Goal: Transaction & Acquisition: Book appointment/travel/reservation

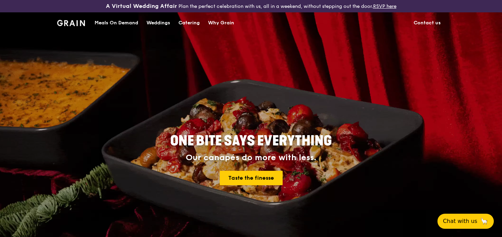
click at [186, 21] on div "Catering" at bounding box center [188, 23] width 21 height 21
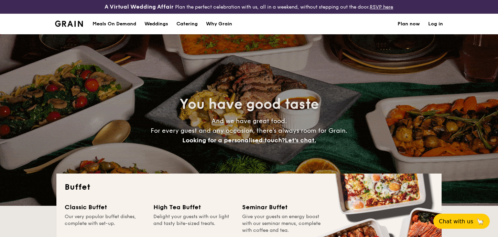
select select
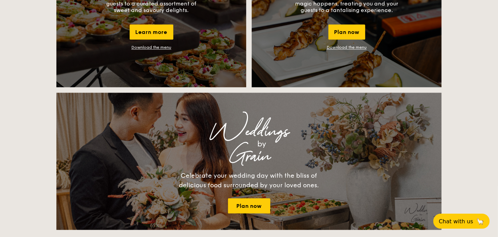
scroll to position [653, 0]
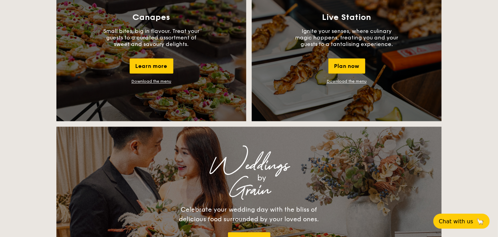
click at [160, 80] on link "Download the menu" at bounding box center [151, 81] width 40 height 5
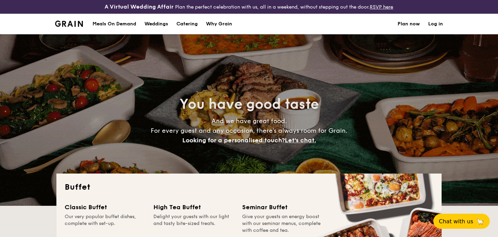
select select
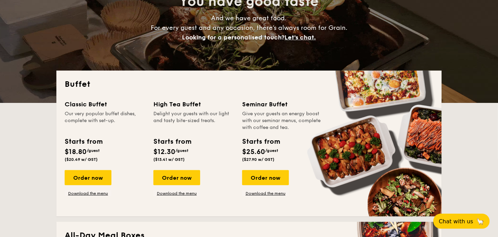
scroll to position [69, 0]
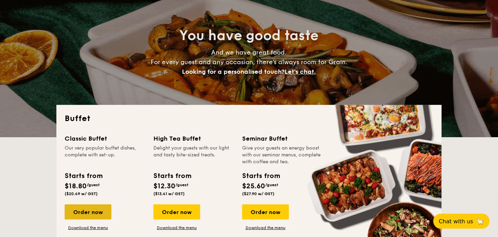
click at [88, 213] on div "Order now" at bounding box center [88, 212] width 47 height 15
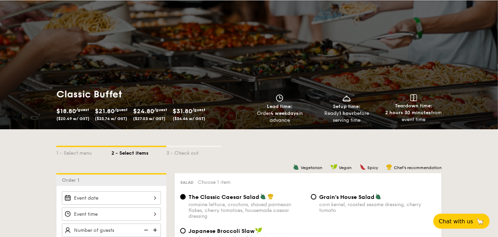
scroll to position [69, 0]
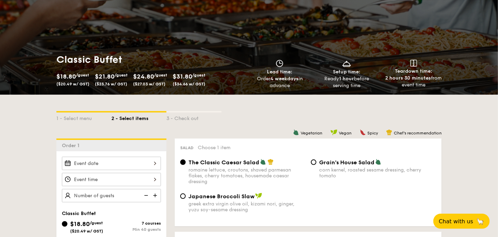
click at [142, 162] on div at bounding box center [111, 163] width 99 height 13
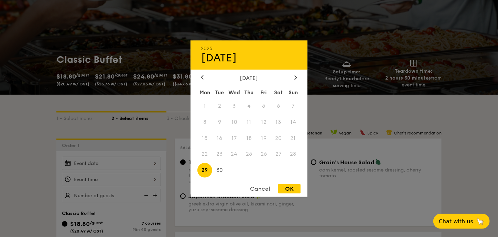
click at [142, 162] on div at bounding box center [249, 118] width 498 height 237
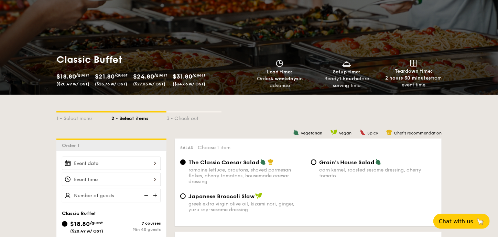
click at [152, 178] on div at bounding box center [111, 179] width 99 height 13
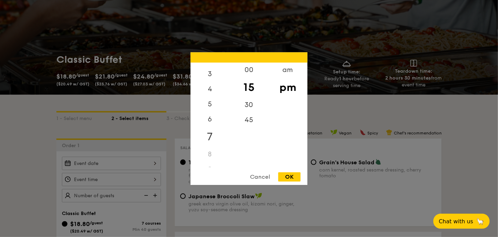
click at [212, 136] on div "7" at bounding box center [209, 137] width 39 height 20
click at [286, 69] on div "am" at bounding box center [287, 73] width 39 height 20
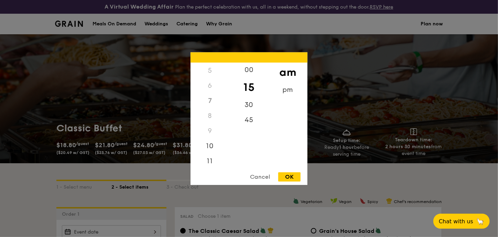
scroll to position [34, 0]
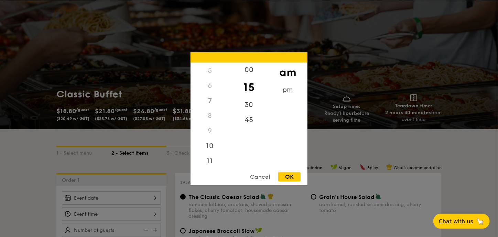
click at [229, 144] on div "00 15 30 45" at bounding box center [248, 115] width 39 height 105
click at [212, 147] on div "10" at bounding box center [209, 149] width 39 height 20
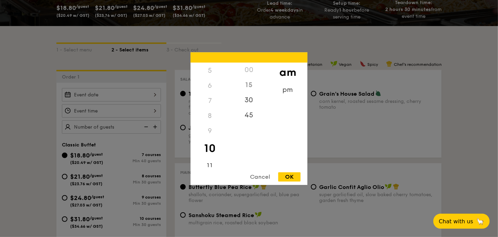
scroll to position [171, 0]
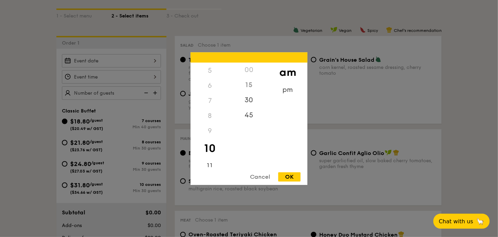
click at [257, 176] on div "Cancel" at bounding box center [260, 177] width 34 height 9
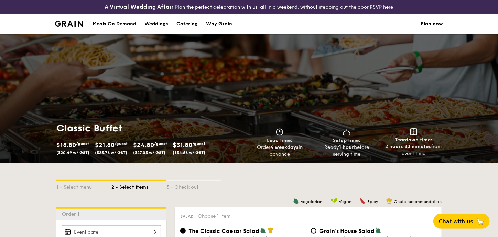
scroll to position [69, 0]
